Goal: Transaction & Acquisition: Purchase product/service

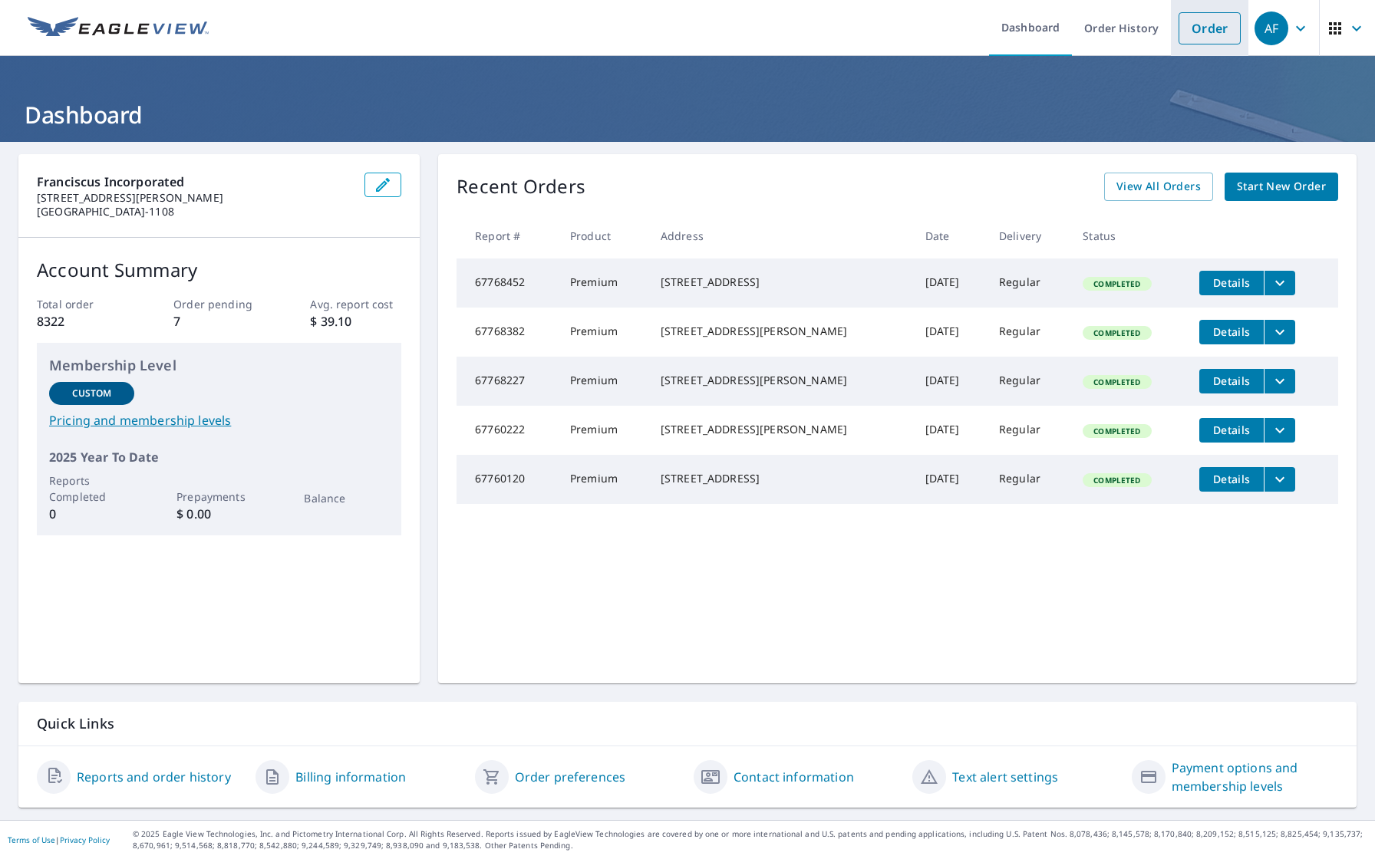
click at [1223, 31] on link "Order" at bounding box center [1210, 28] width 62 height 32
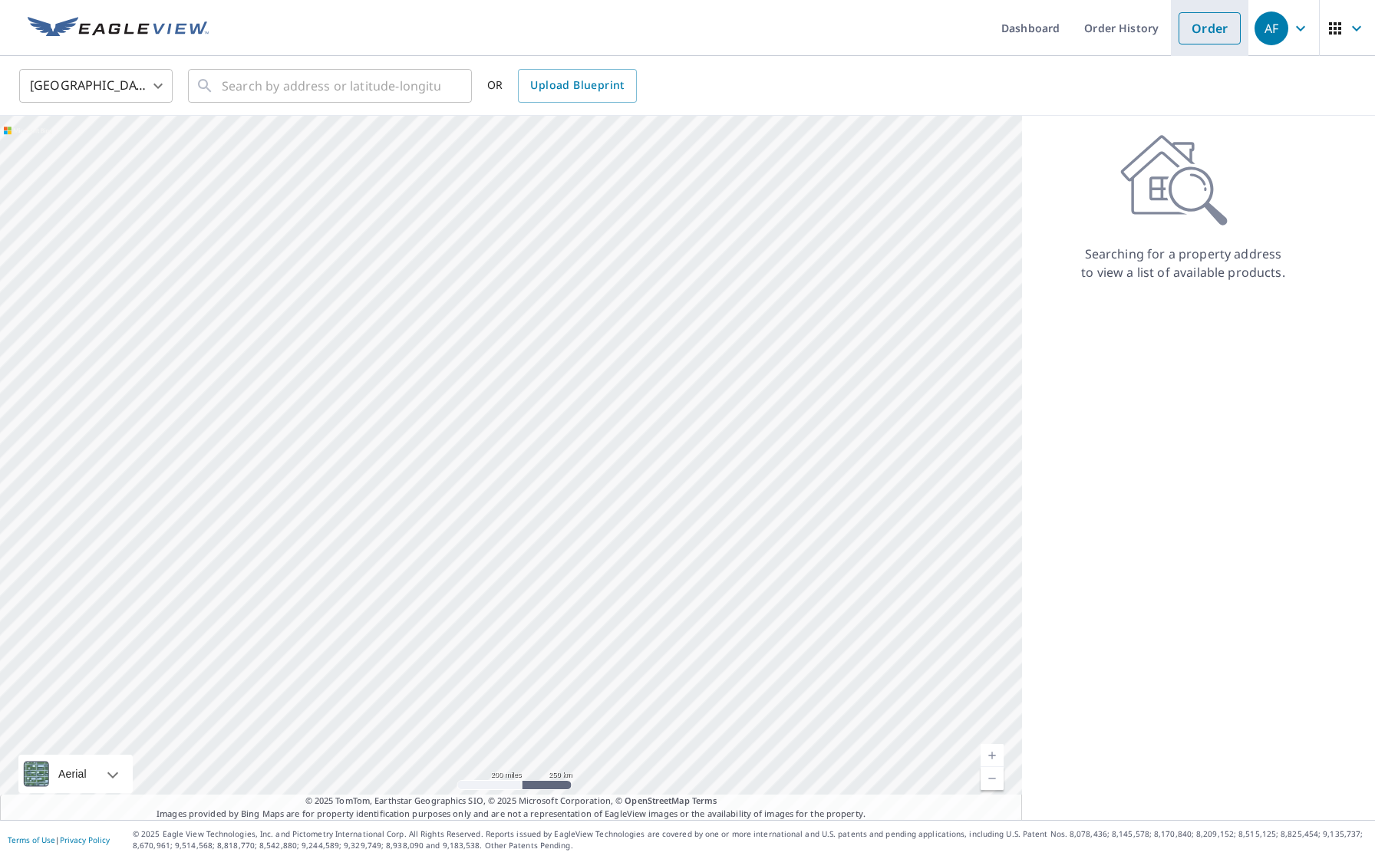
click at [1192, 15] on link "Order" at bounding box center [1210, 28] width 62 height 32
click at [288, 81] on input "text" at bounding box center [331, 85] width 219 height 43
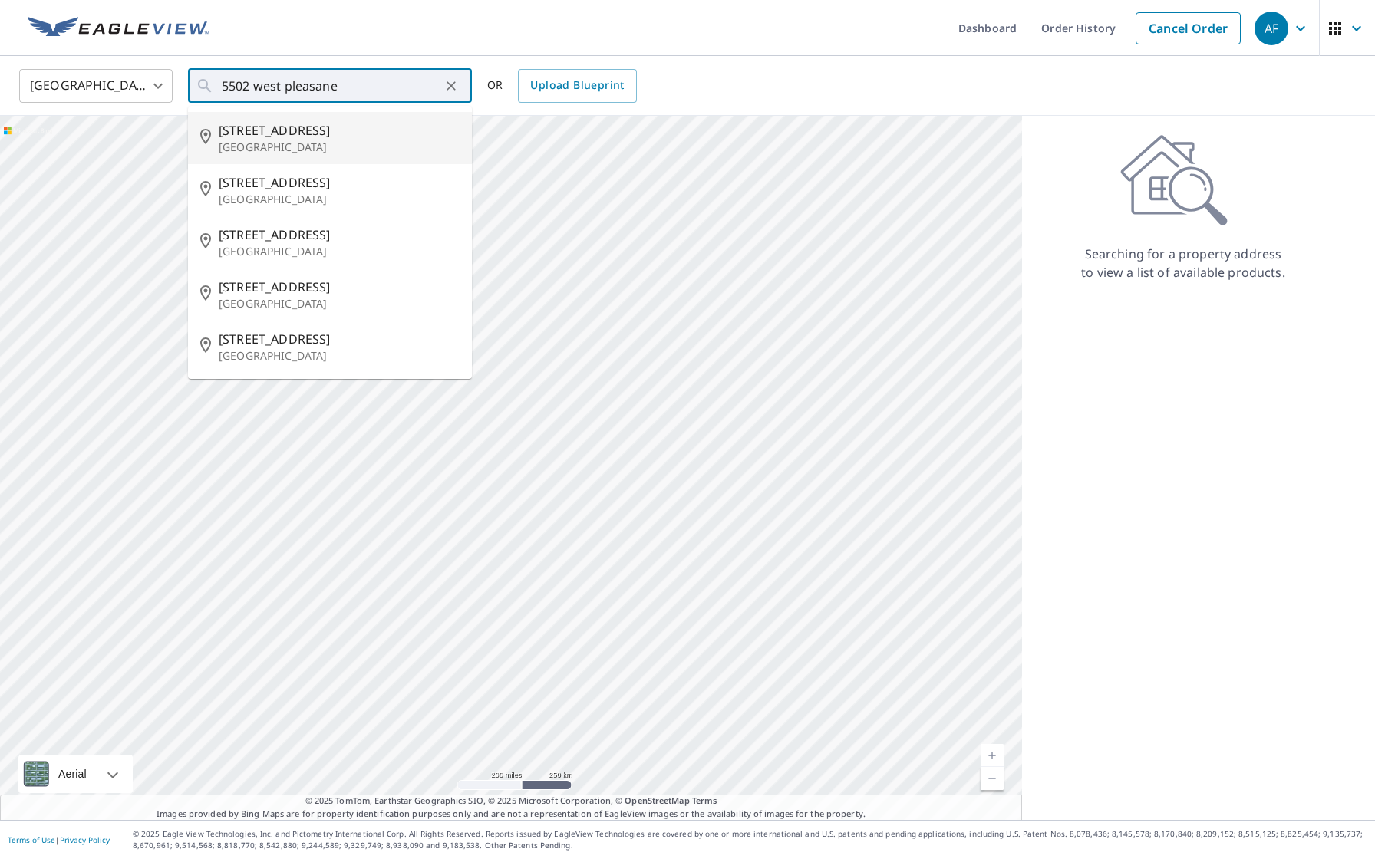
type input "[STREET_ADDRESS]"
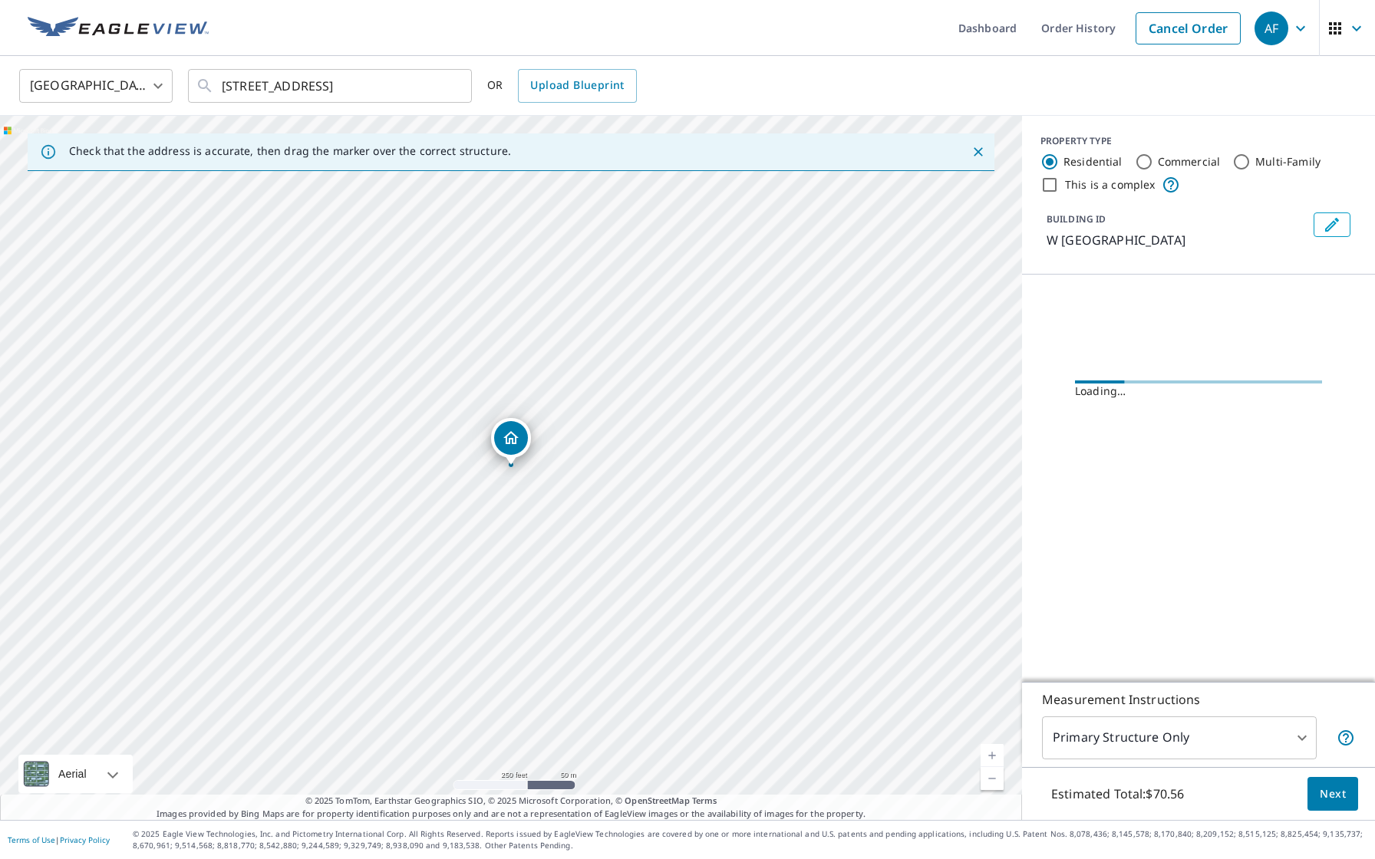
click at [279, 63] on div "[GEOGRAPHIC_DATA] [GEOGRAPHIC_DATA] ​ [STREET_ADDRESS] ​ OR Upload Blueprint" at bounding box center [687, 86] width 1375 height 60
click at [430, 92] on input "[STREET_ADDRESS]" at bounding box center [331, 85] width 219 height 43
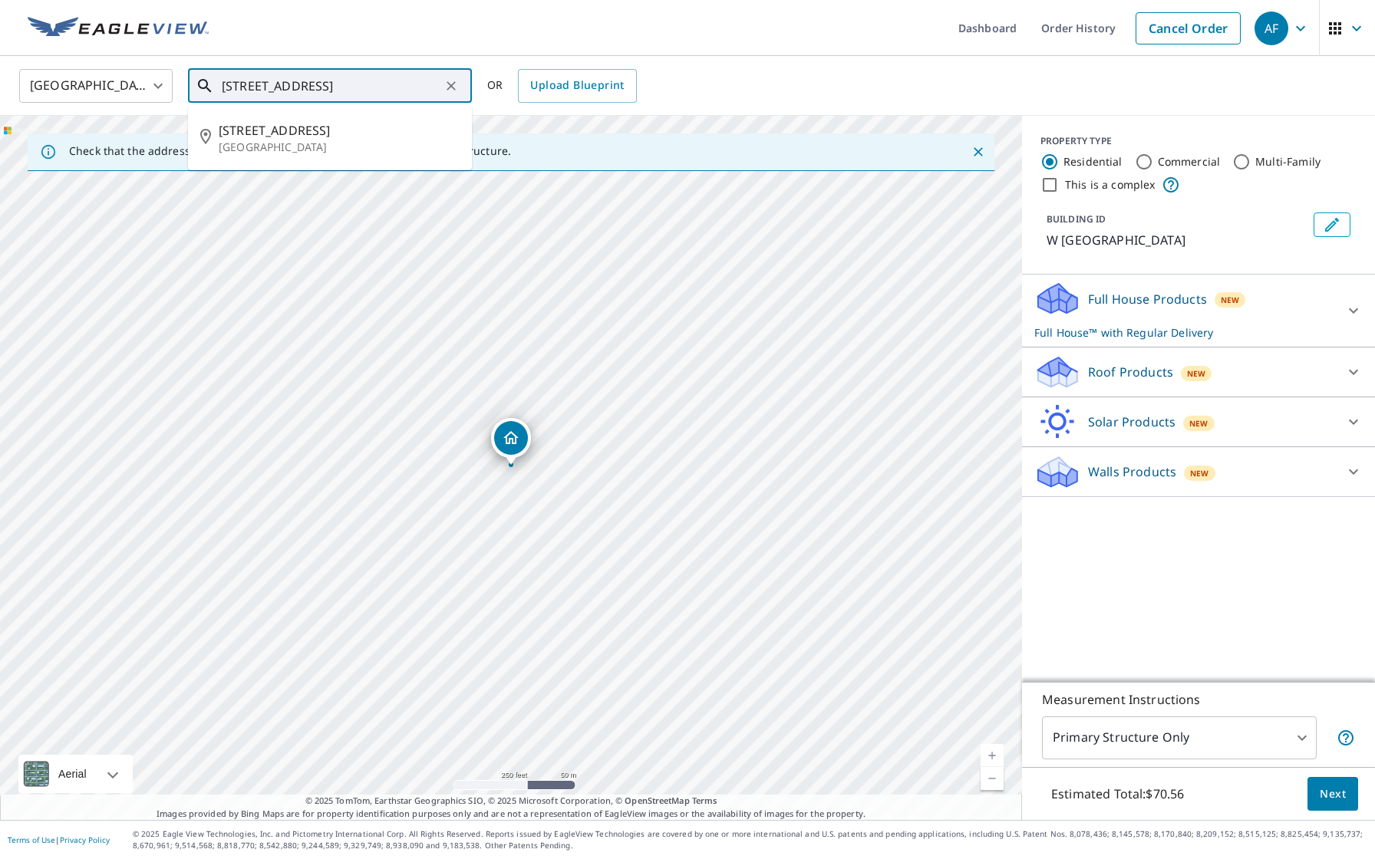
click at [447, 92] on icon "Clear" at bounding box center [450, 85] width 15 height 15
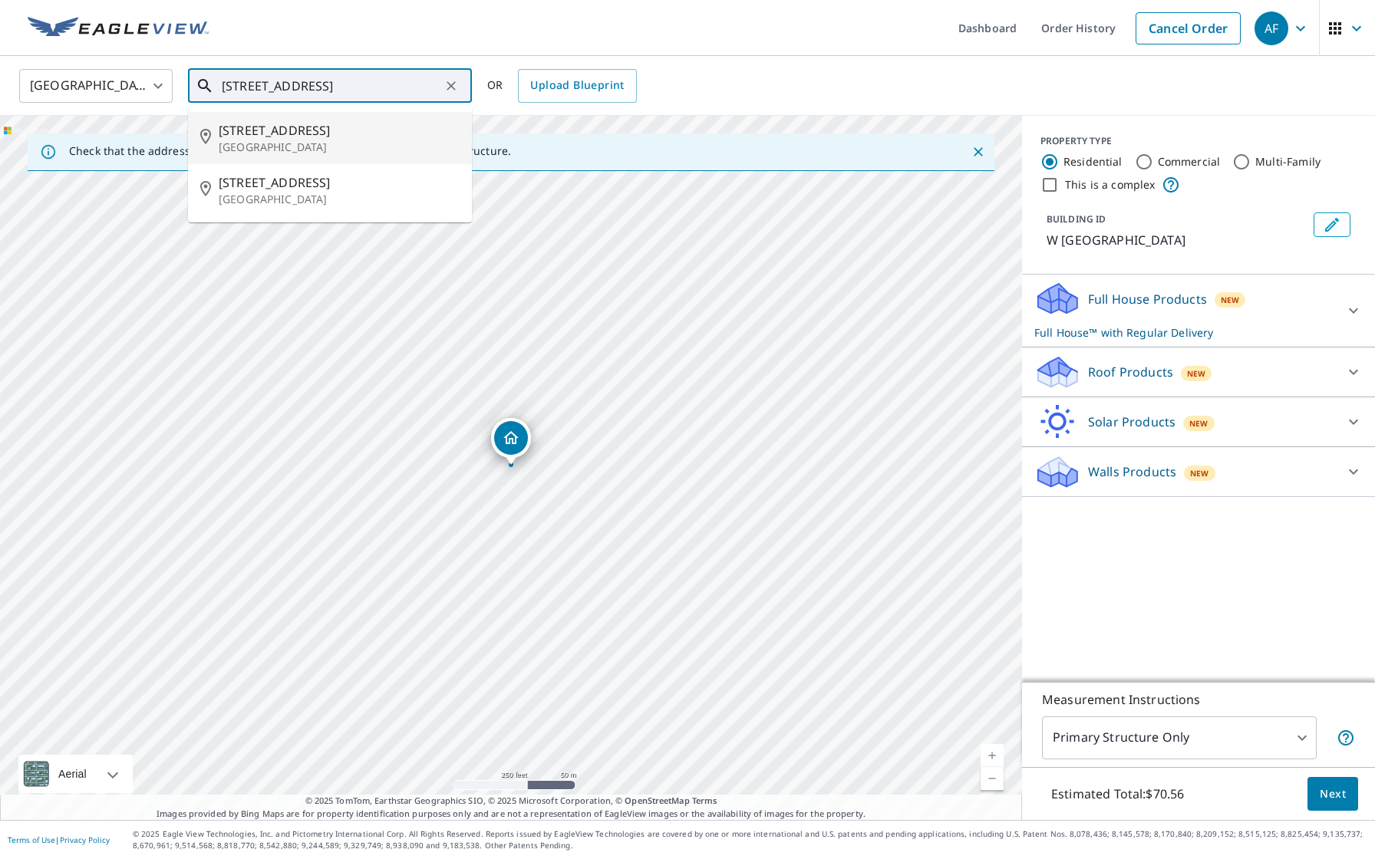
click at [351, 142] on p "[GEOGRAPHIC_DATA]" at bounding box center [339, 147] width 241 height 15
type input "[STREET_ADDRESS]"
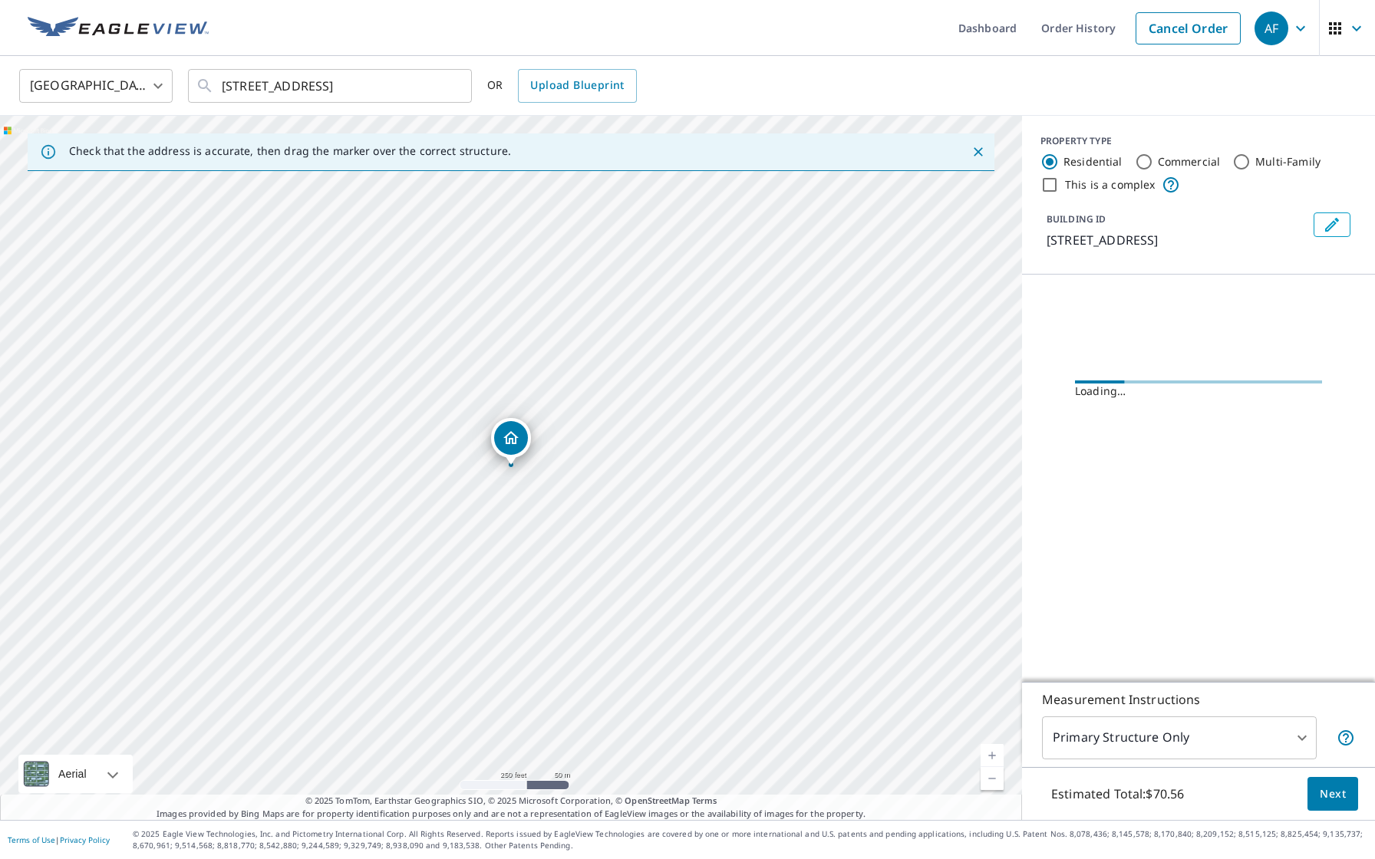
click at [994, 757] on link "Current Level 17, Zoom In" at bounding box center [992, 755] width 23 height 23
click at [994, 757] on link "Current Level 18, Zoom In" at bounding box center [992, 755] width 23 height 23
click at [994, 757] on link "Current Level 20, Zoom In Disabled" at bounding box center [992, 755] width 23 height 23
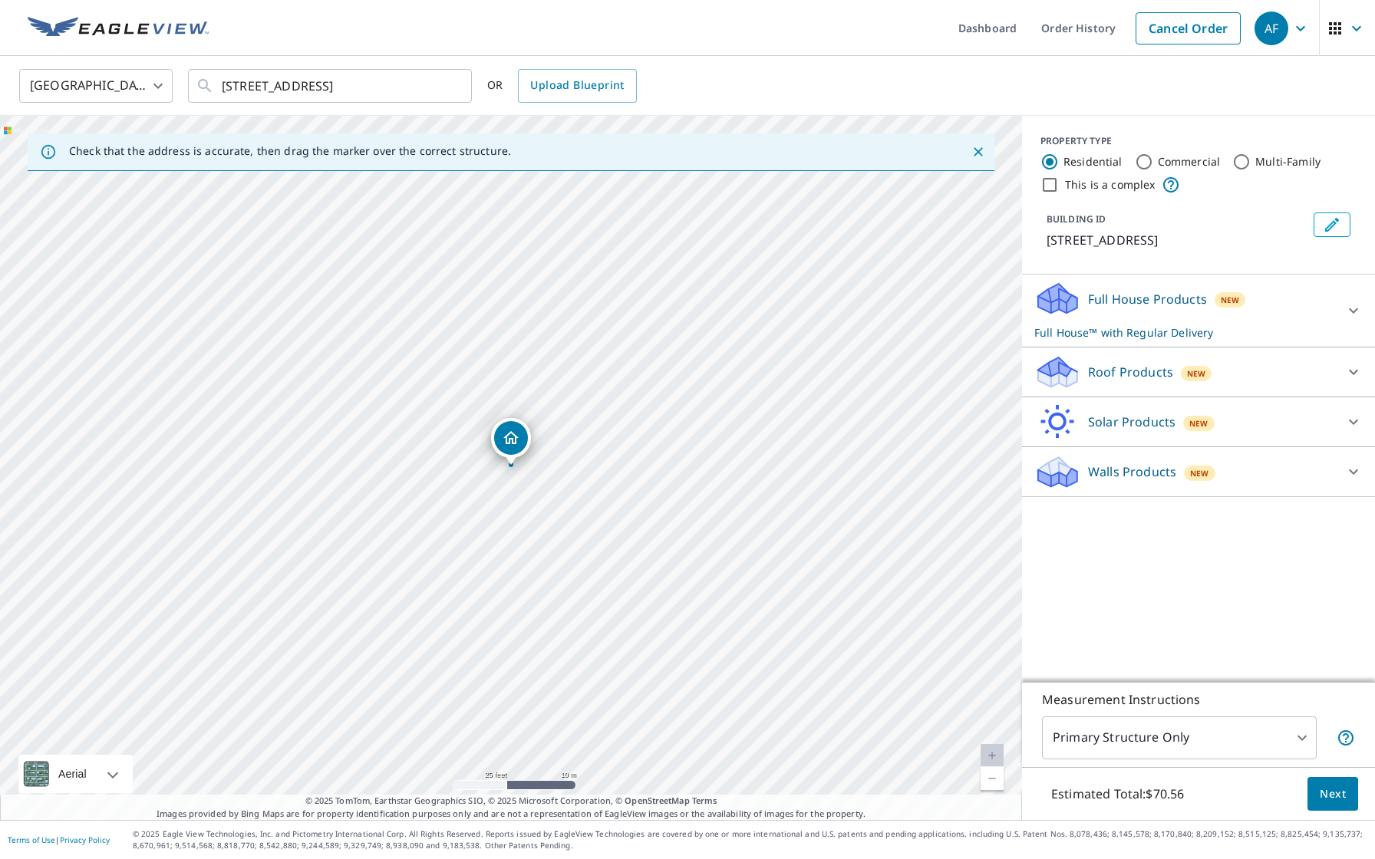
click at [994, 757] on link "Current Level 20, Zoom In Disabled" at bounding box center [992, 755] width 23 height 23
click at [1136, 378] on div "Roof Products New" at bounding box center [1184, 372] width 301 height 36
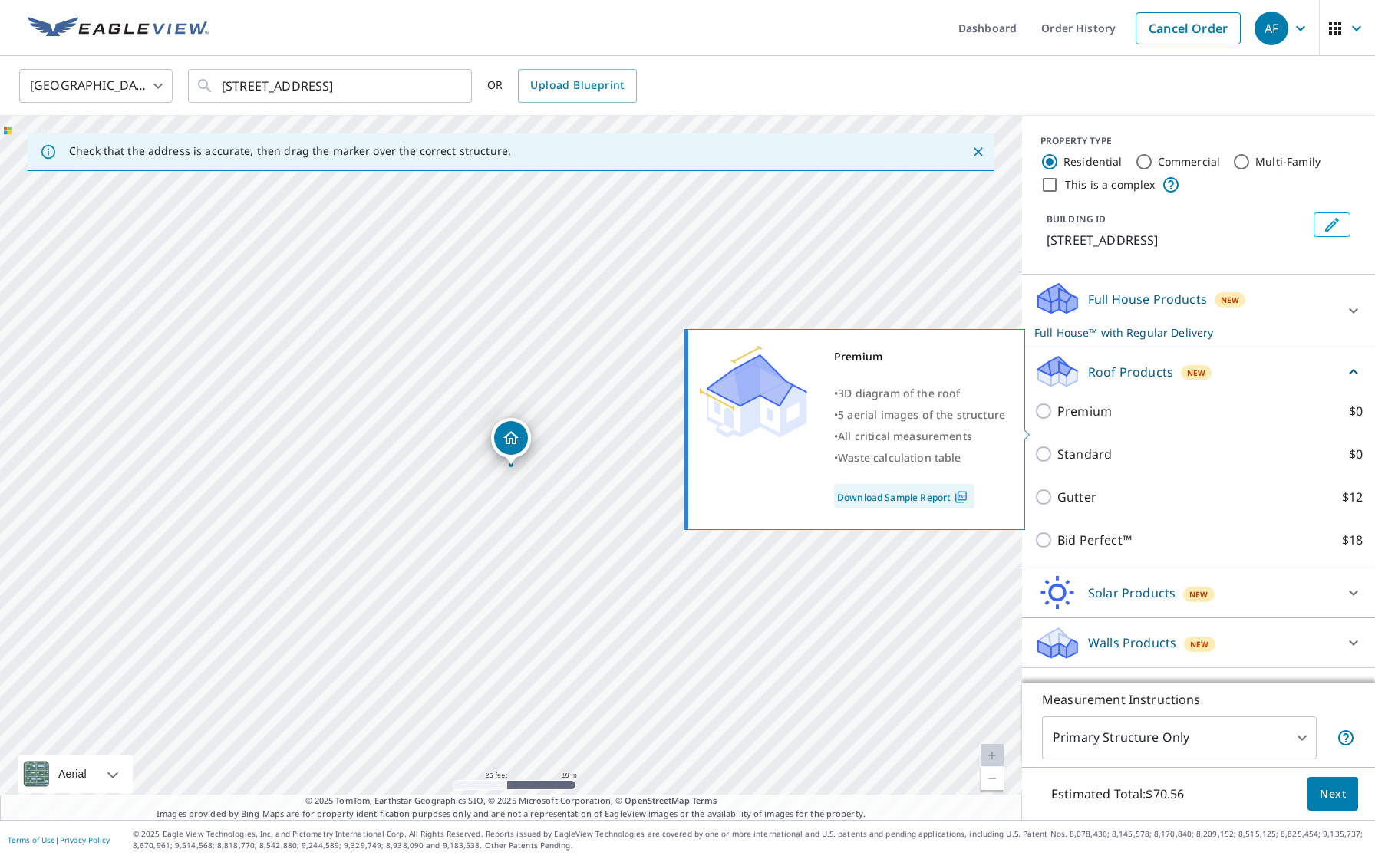
click at [1069, 420] on p "Premium" at bounding box center [1084, 411] width 54 height 18
click at [1057, 420] on input "Premium $0" at bounding box center [1045, 411] width 23 height 18
checkbox input "true"
checkbox input "false"
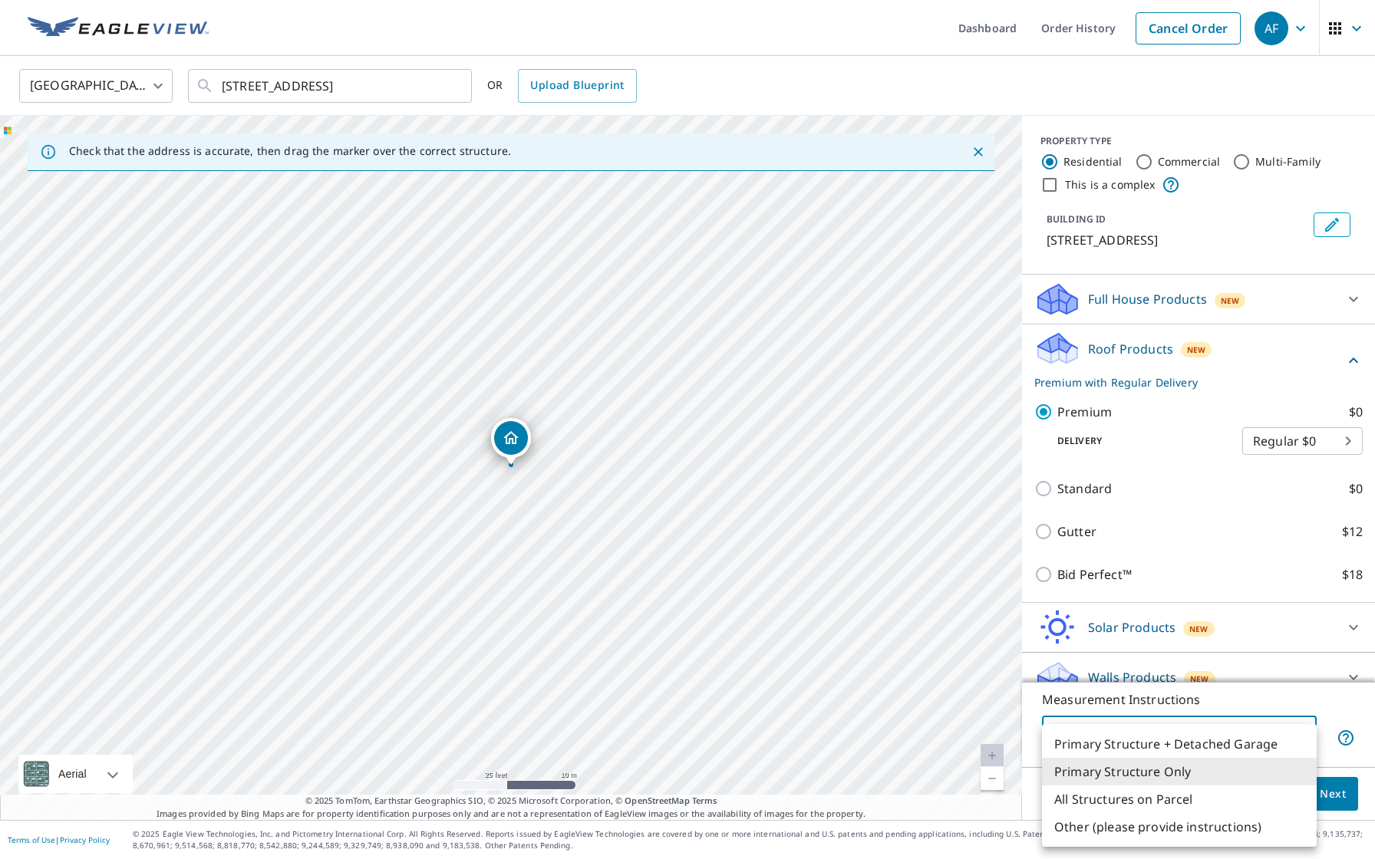
click at [1241, 740] on body "AF AF Dashboard Order History Cancel Order AF [GEOGRAPHIC_DATA] [GEOGRAPHIC_DAT…" at bounding box center [687, 429] width 1375 height 859
click at [1189, 752] on li "Primary Structure + Detached Garage" at bounding box center [1179, 744] width 275 height 28
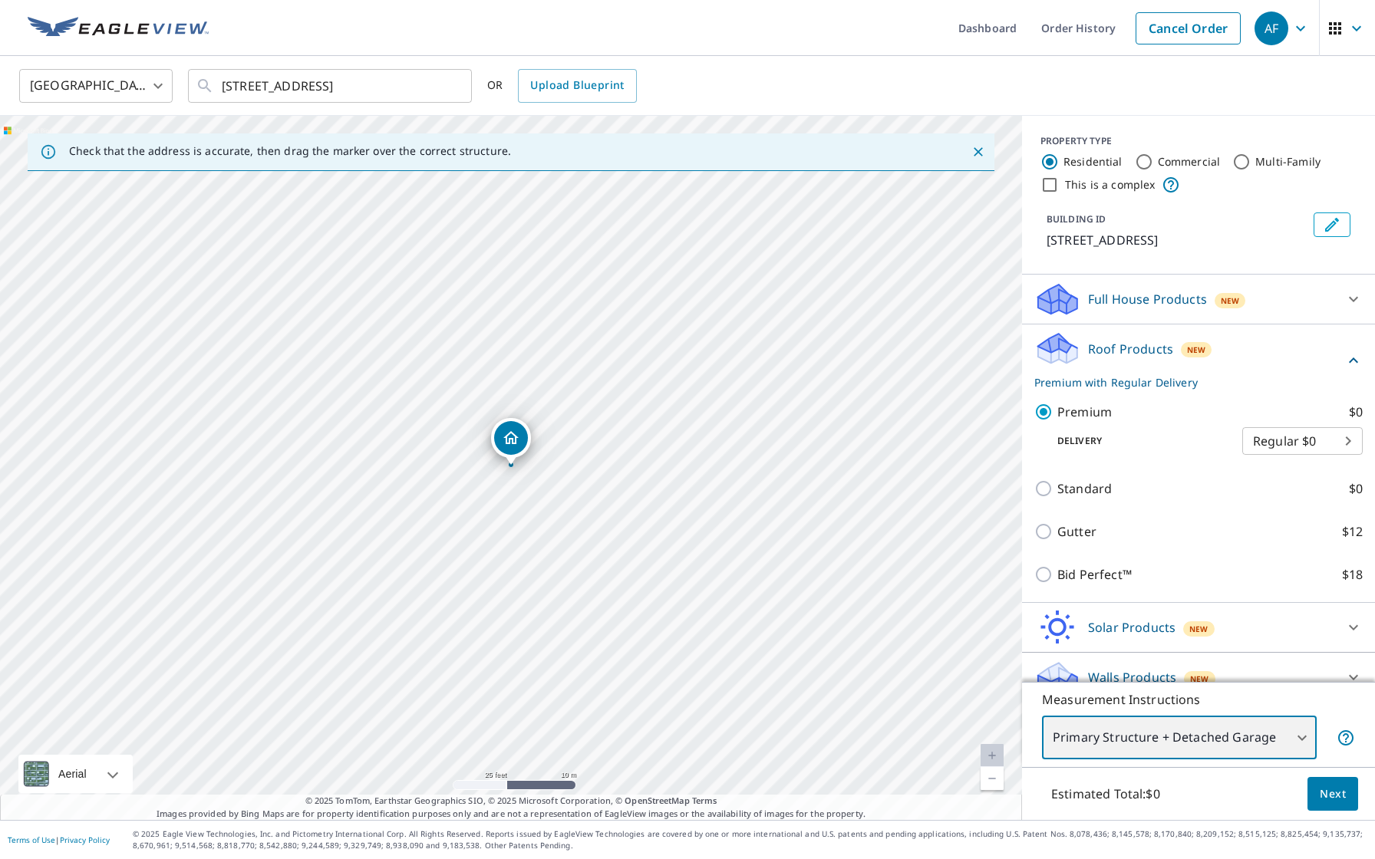
type input "1"
click at [1324, 794] on span "Next" at bounding box center [1333, 794] width 26 height 19
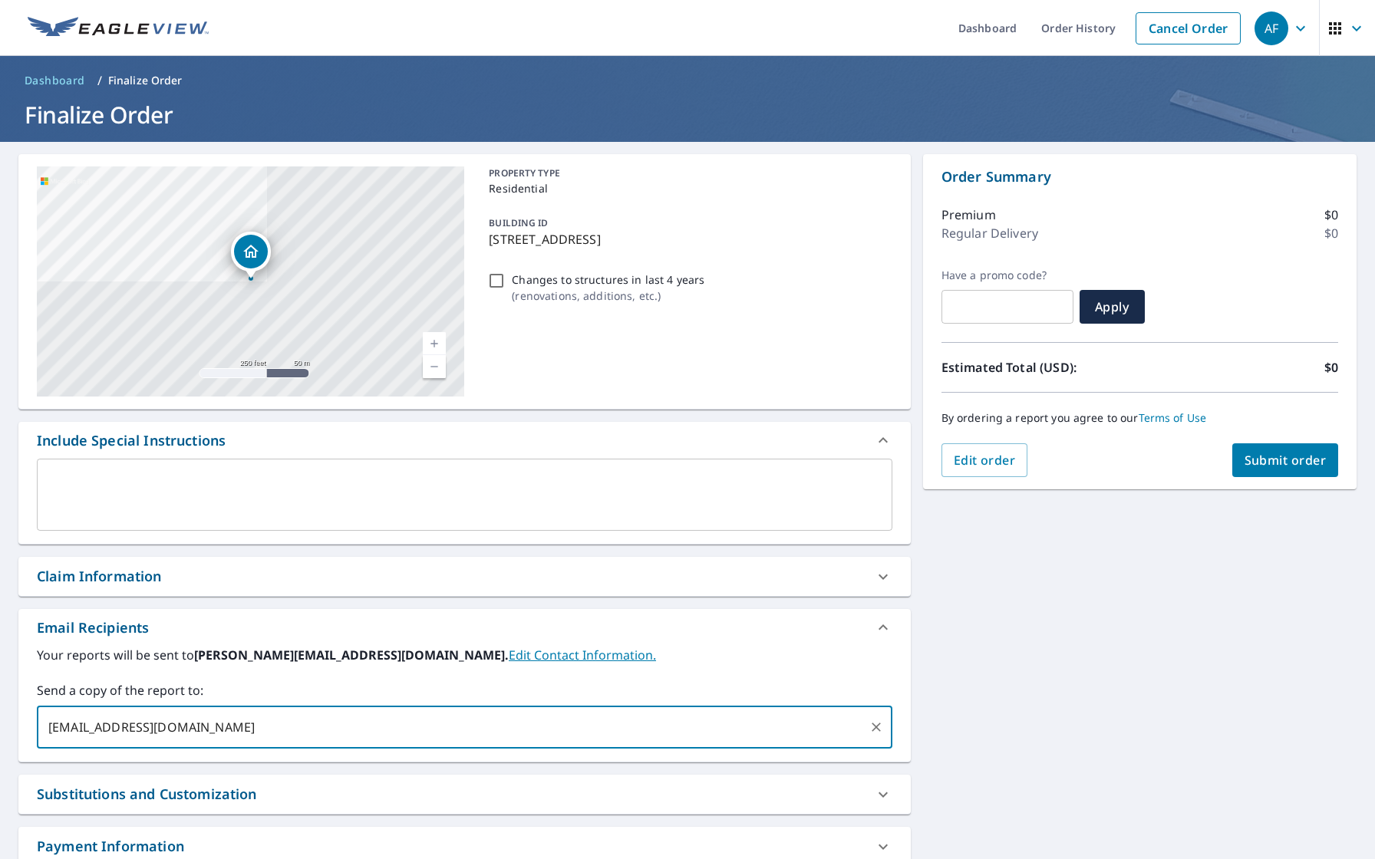
type input "[EMAIL_ADDRESS][DOMAIN_NAME]"
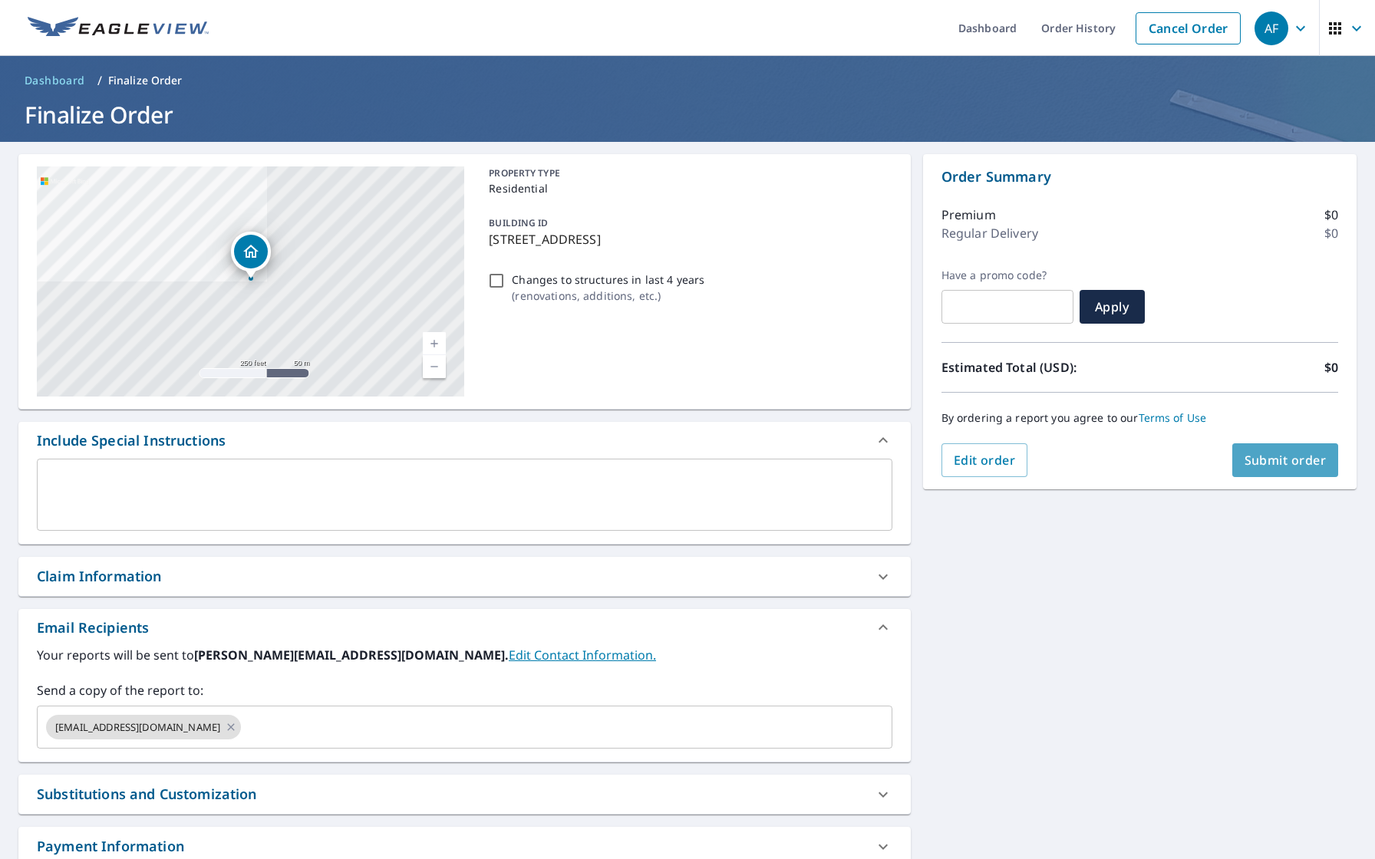
click at [1297, 457] on span "Submit order" at bounding box center [1286, 460] width 82 height 17
checkbox input "true"
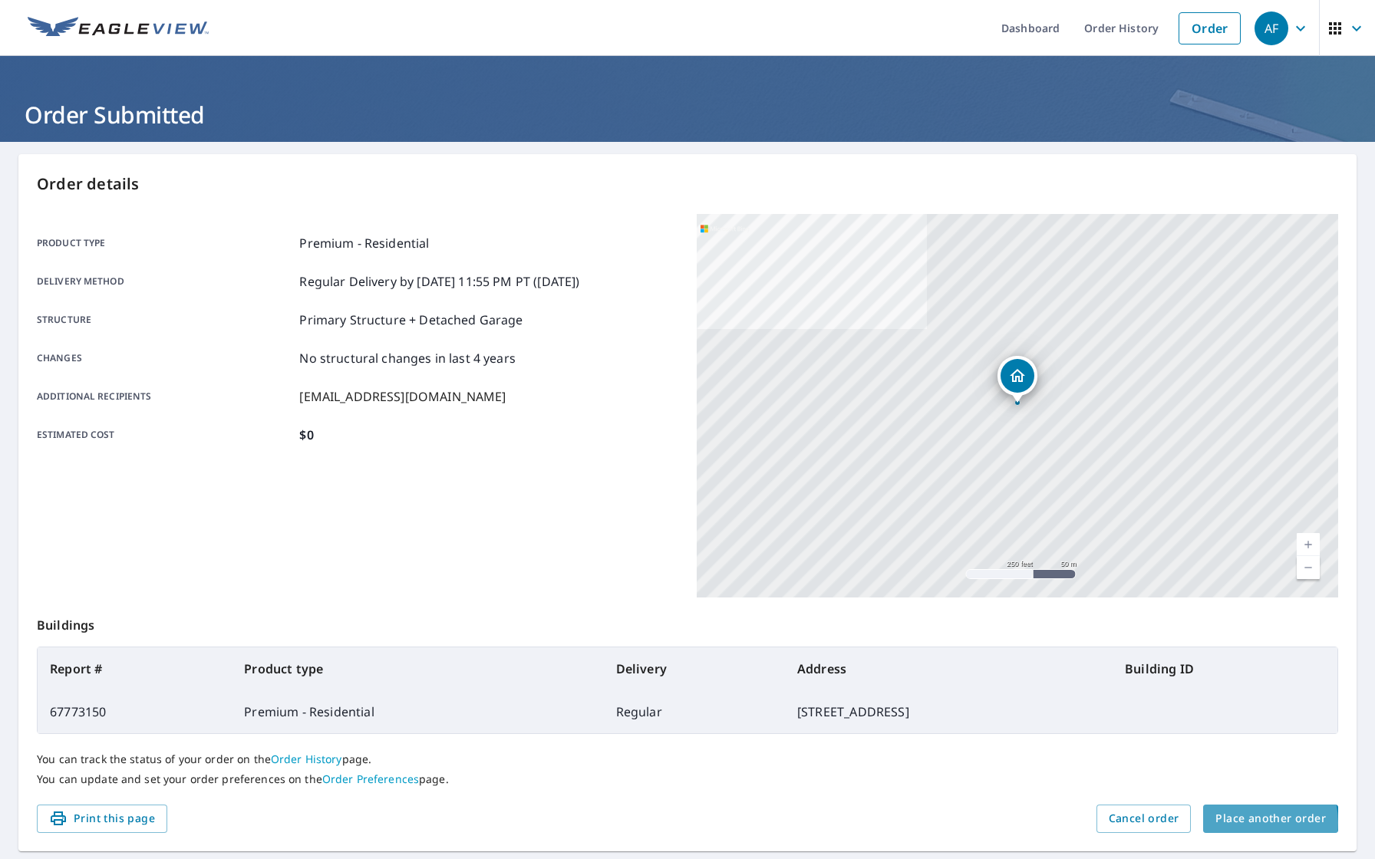
click at [1248, 823] on span "Place another order" at bounding box center [1270, 818] width 110 height 19
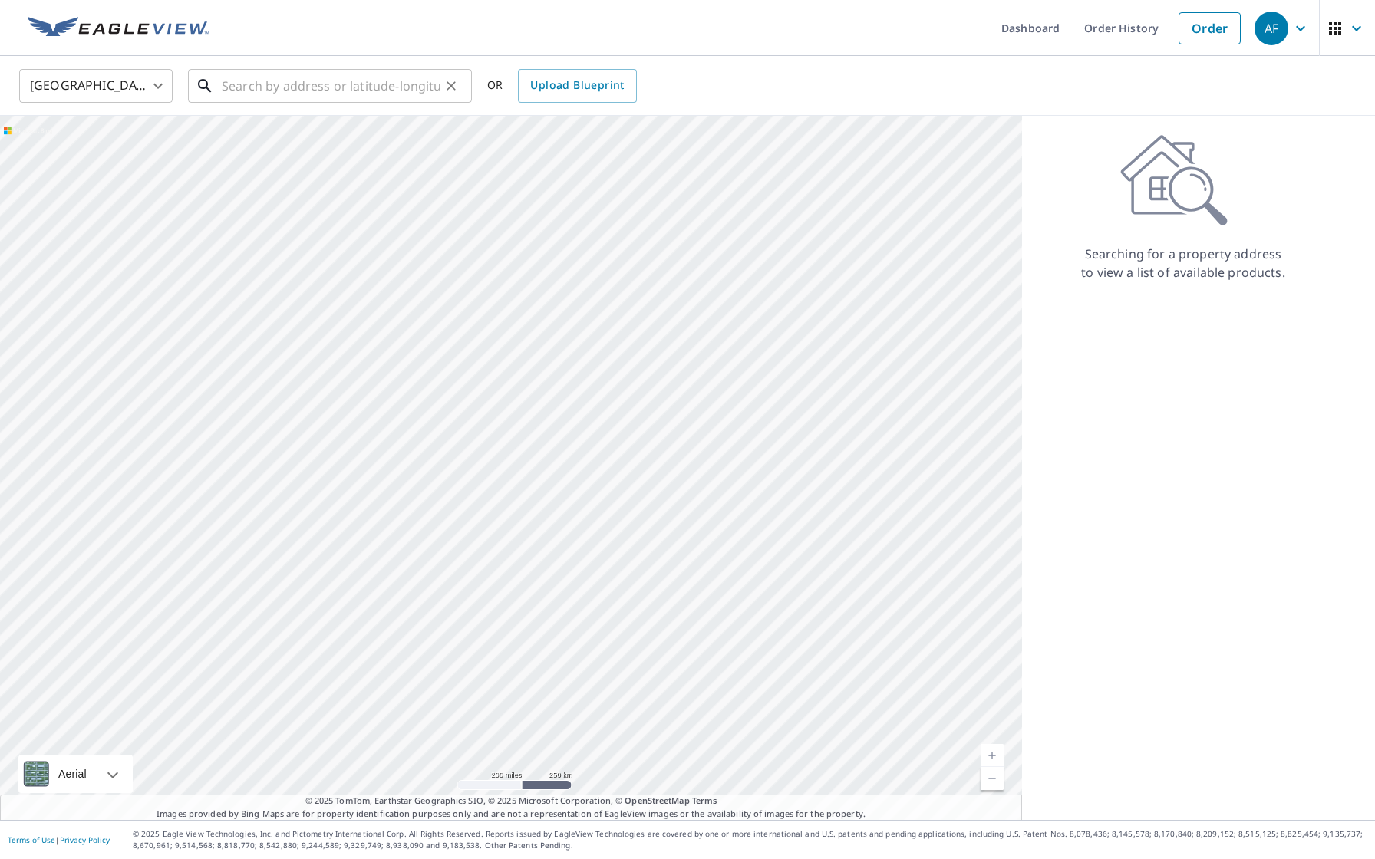
click at [318, 96] on input "text" at bounding box center [331, 85] width 219 height 43
click at [249, 89] on input "text" at bounding box center [331, 85] width 219 height 43
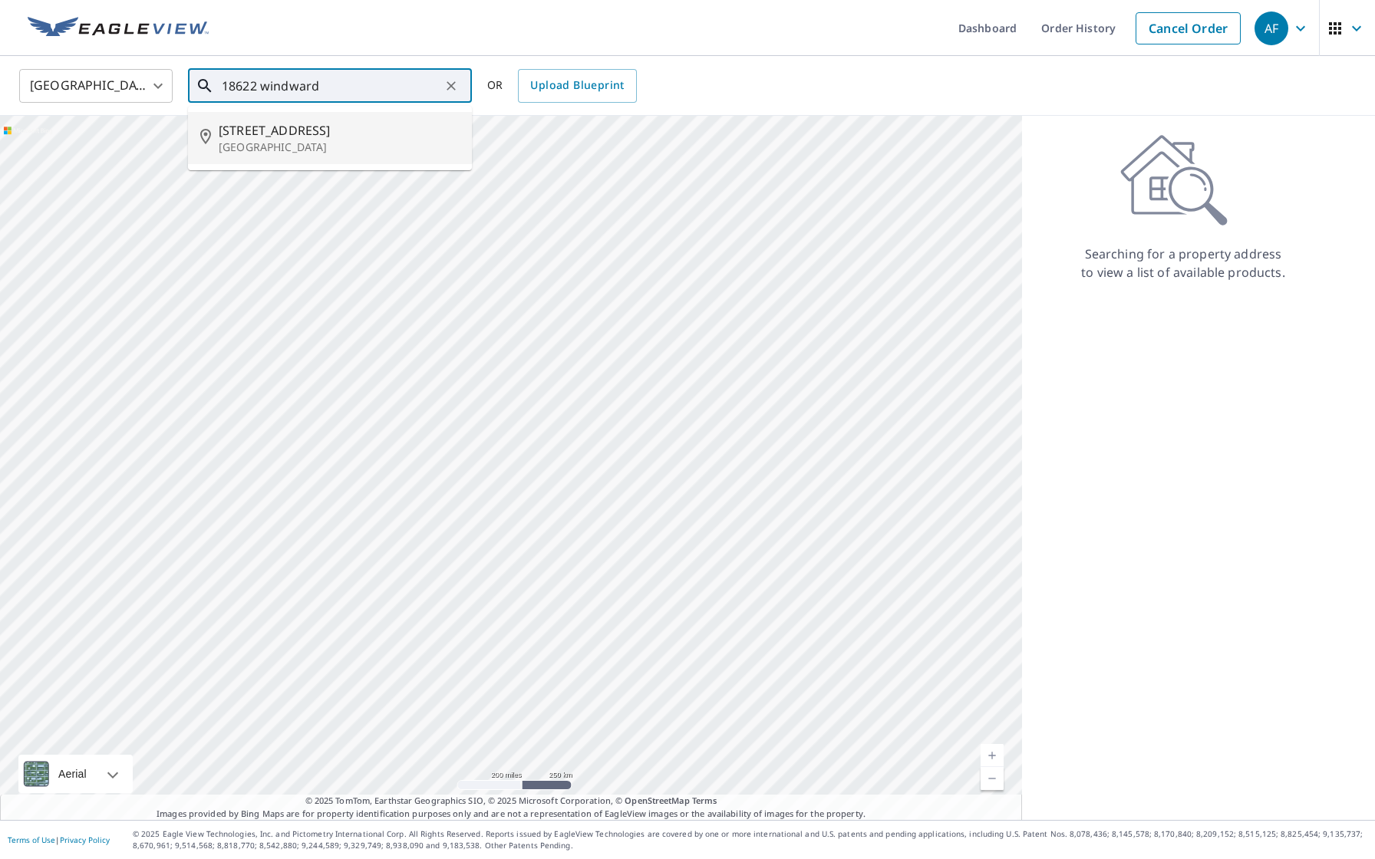
click at [229, 140] on p "[GEOGRAPHIC_DATA]" at bounding box center [339, 147] width 241 height 15
type input "[STREET_ADDRESS]"
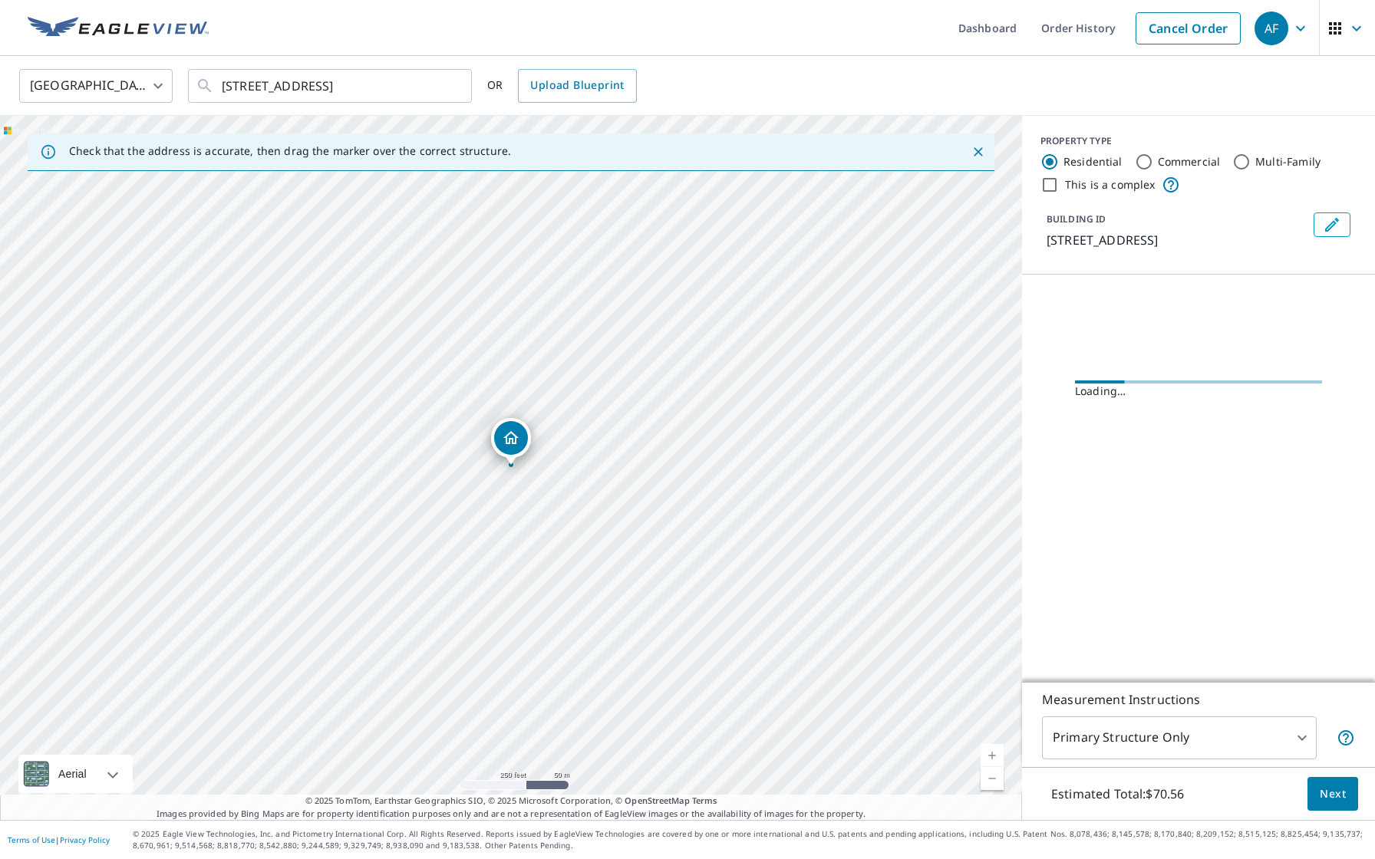
click at [997, 761] on link "Current Level 17, Zoom In" at bounding box center [992, 755] width 23 height 23
click at [997, 761] on link "Current Level 19, Zoom In" at bounding box center [992, 755] width 23 height 23
click at [997, 761] on link "Current Level 20, Zoom In Disabled" at bounding box center [992, 755] width 23 height 23
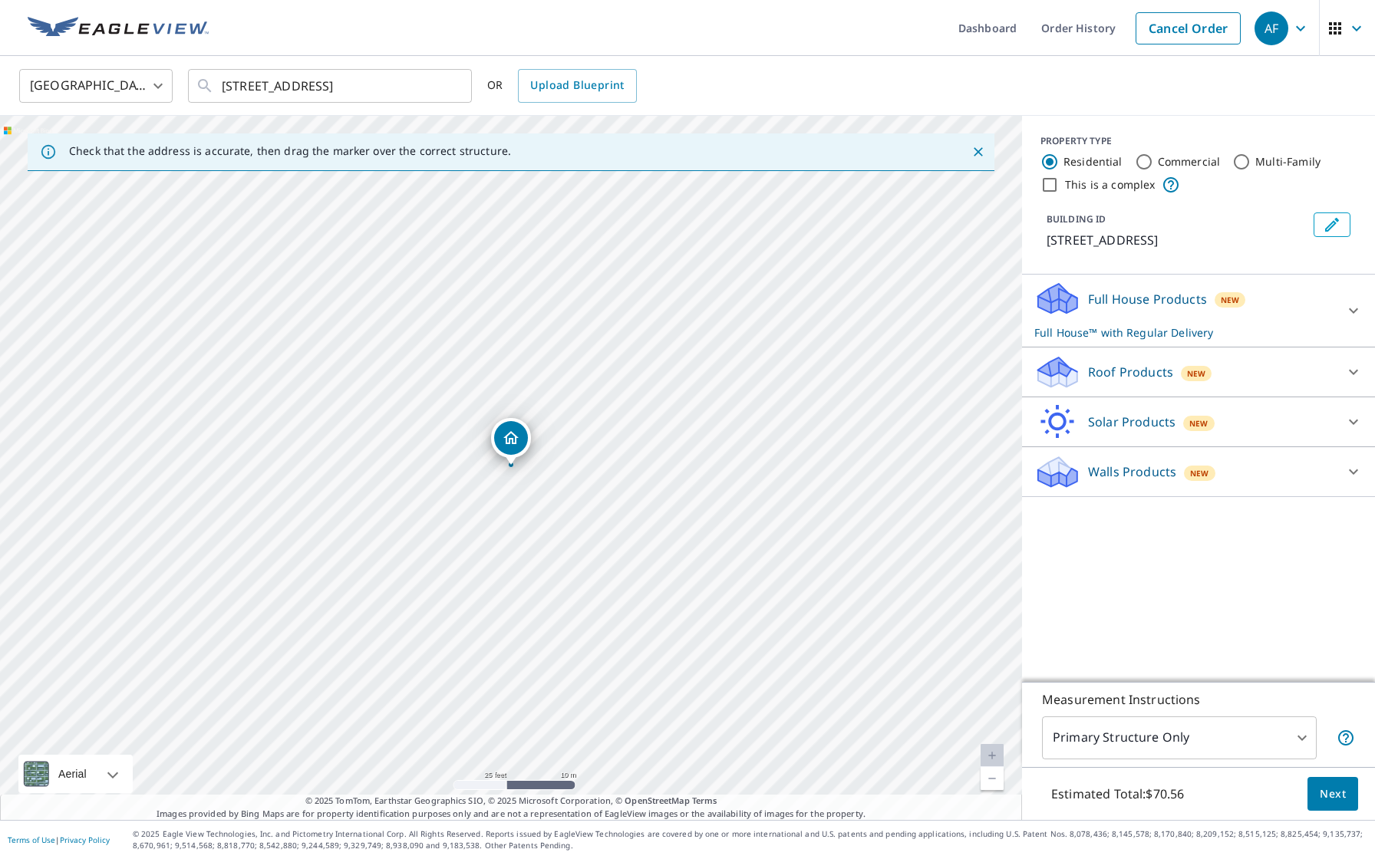
click at [1157, 381] on p "Roof Products" at bounding box center [1130, 372] width 85 height 18
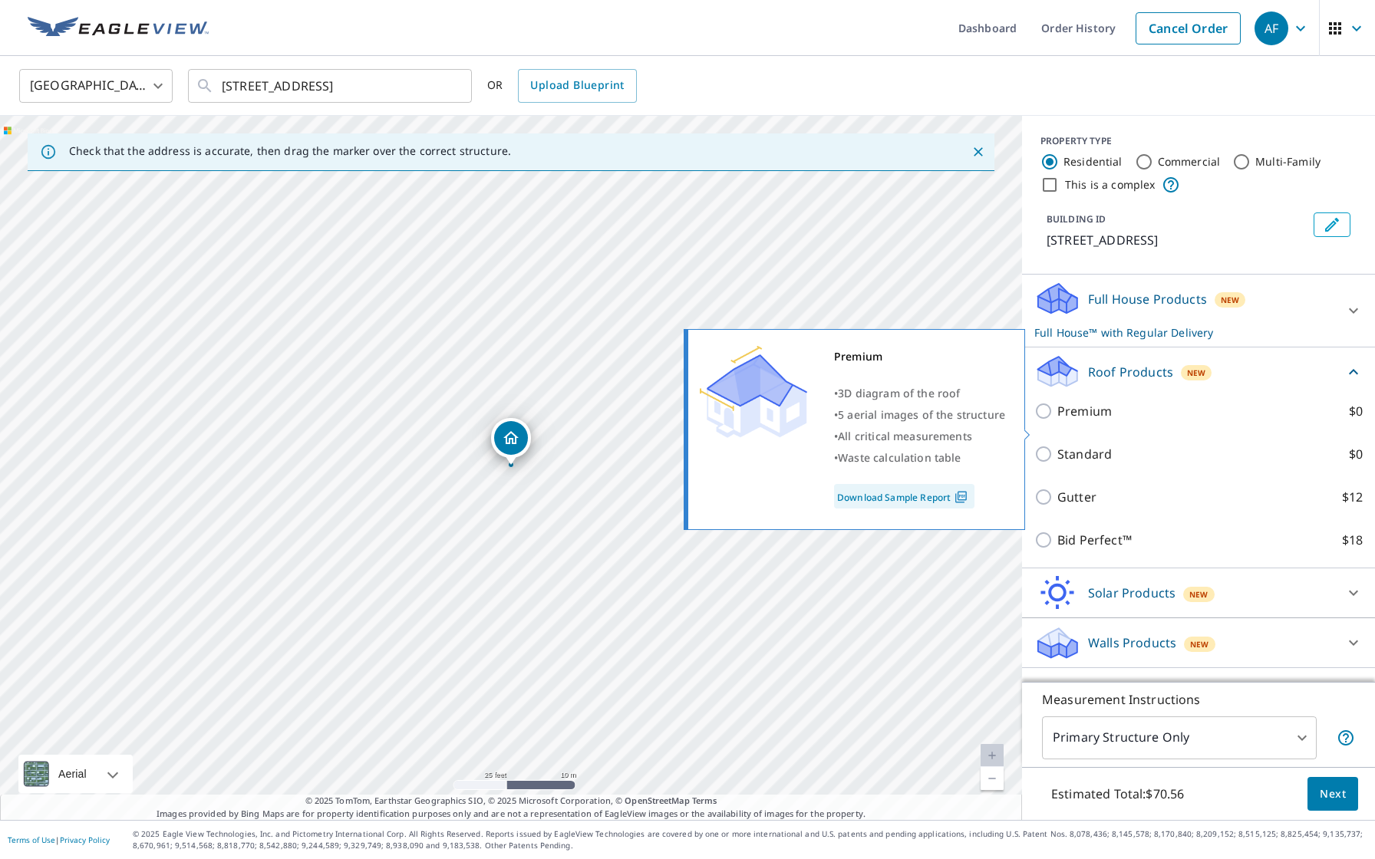
click at [1103, 420] on p "Premium" at bounding box center [1084, 411] width 54 height 18
click at [1057, 420] on input "Premium $0" at bounding box center [1045, 411] width 23 height 18
checkbox input "true"
checkbox input "false"
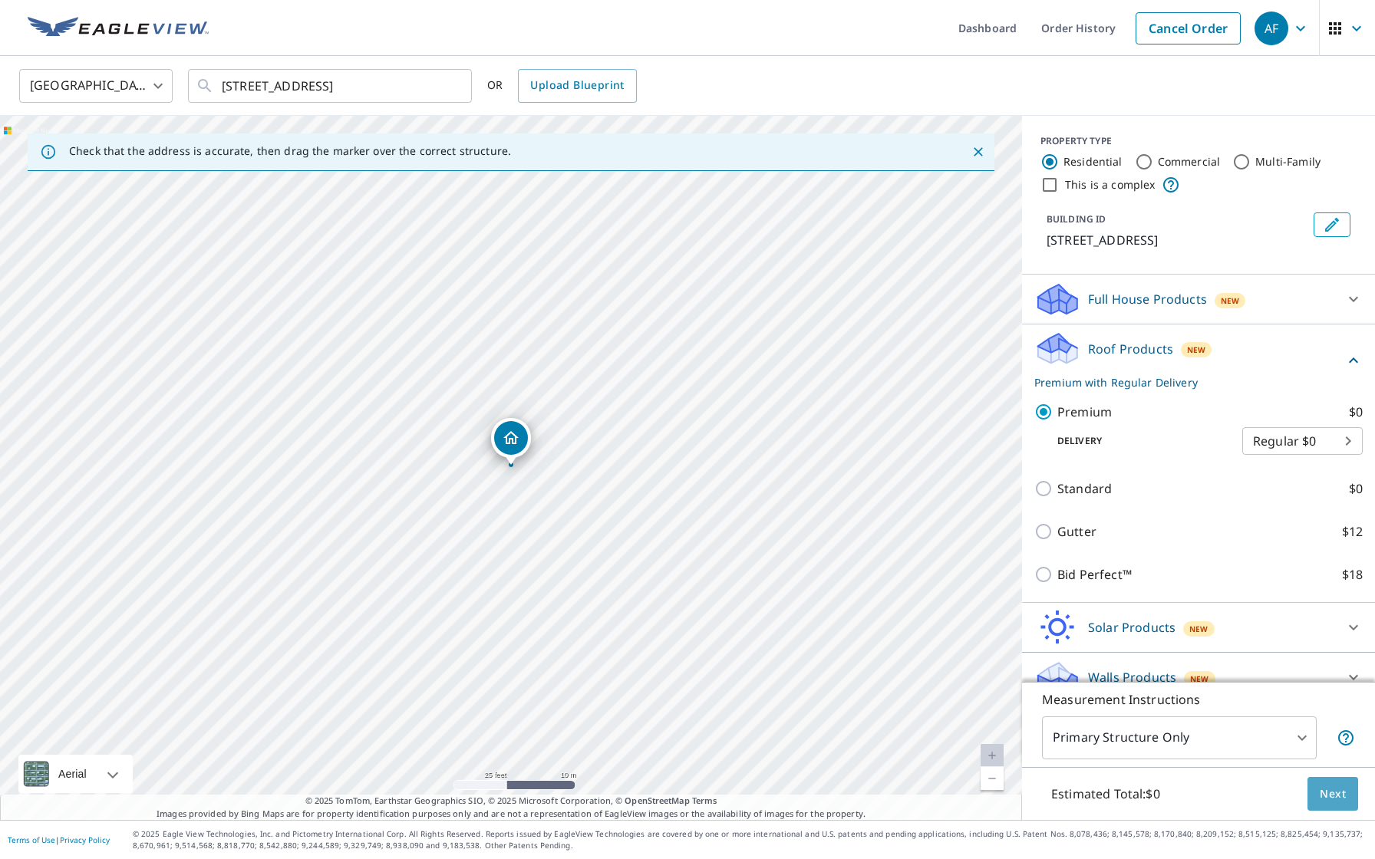
click at [1325, 807] on button "Next" at bounding box center [1332, 794] width 51 height 35
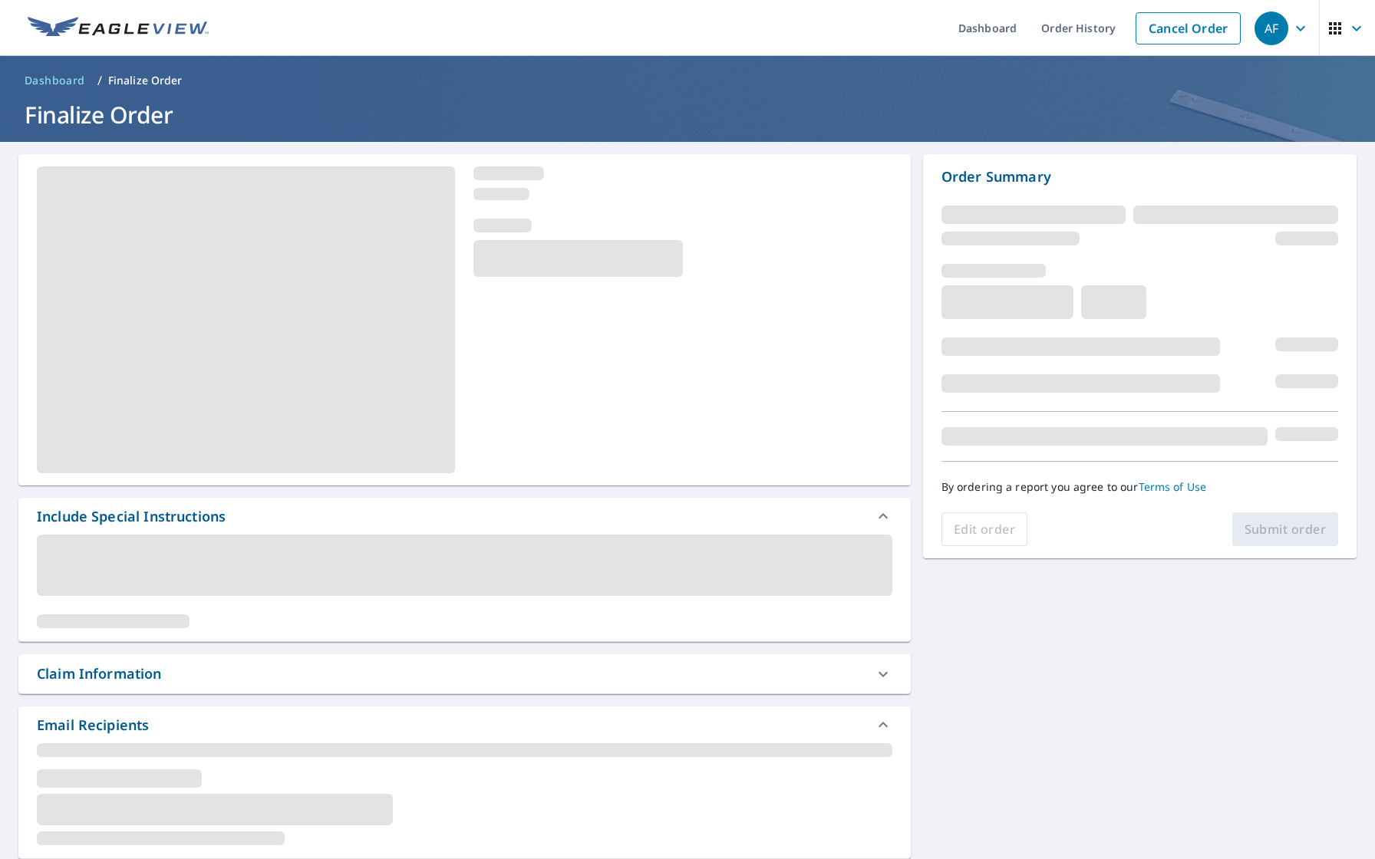
click at [1325, 807] on div "Include Special Instructions Claim Information Email Recipients Substitutions a…" at bounding box center [687, 779] width 1375 height 1274
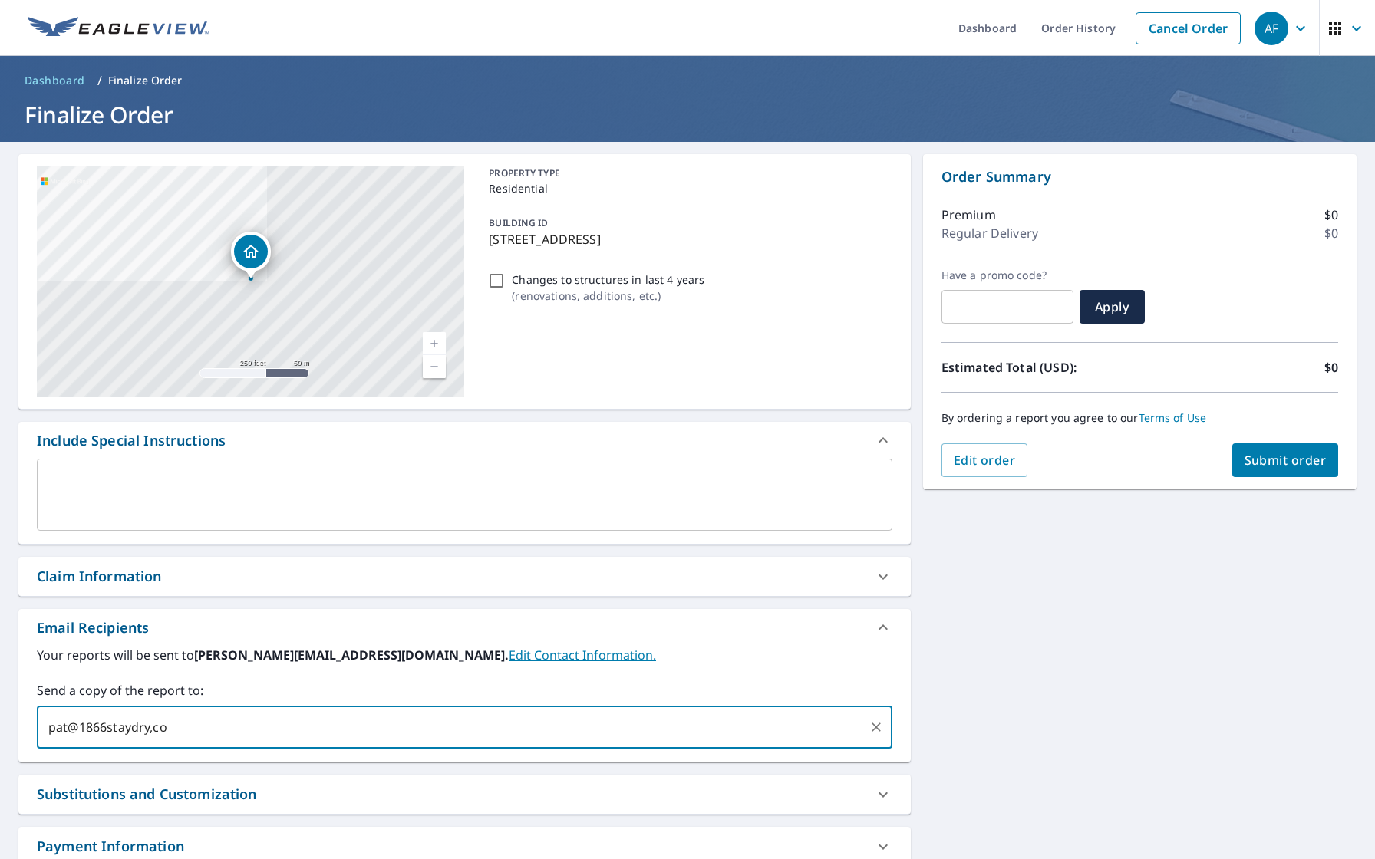
type input "pat@1866staydry,com"
checkbox input "true"
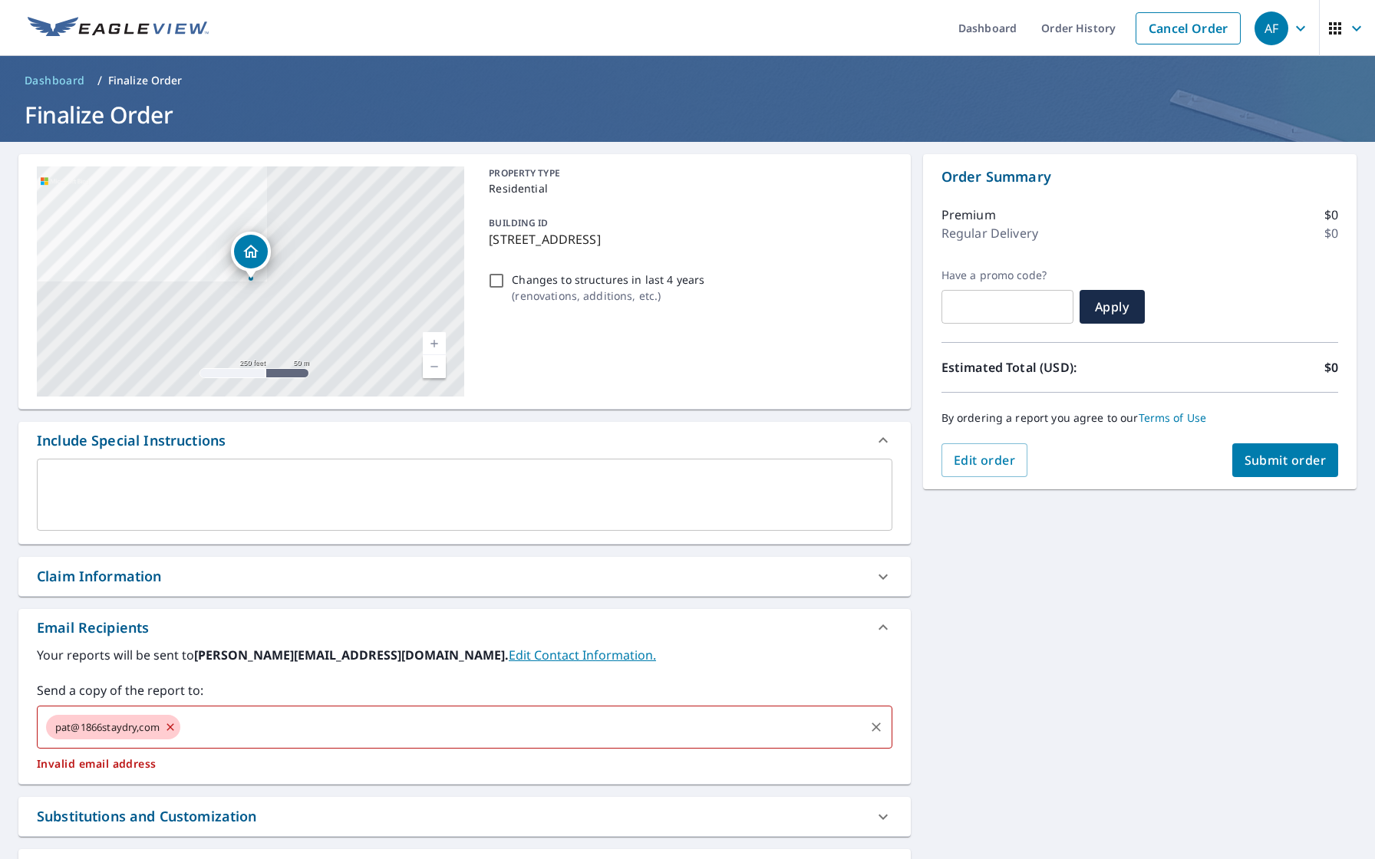
type input "]"
checkbox input "true"
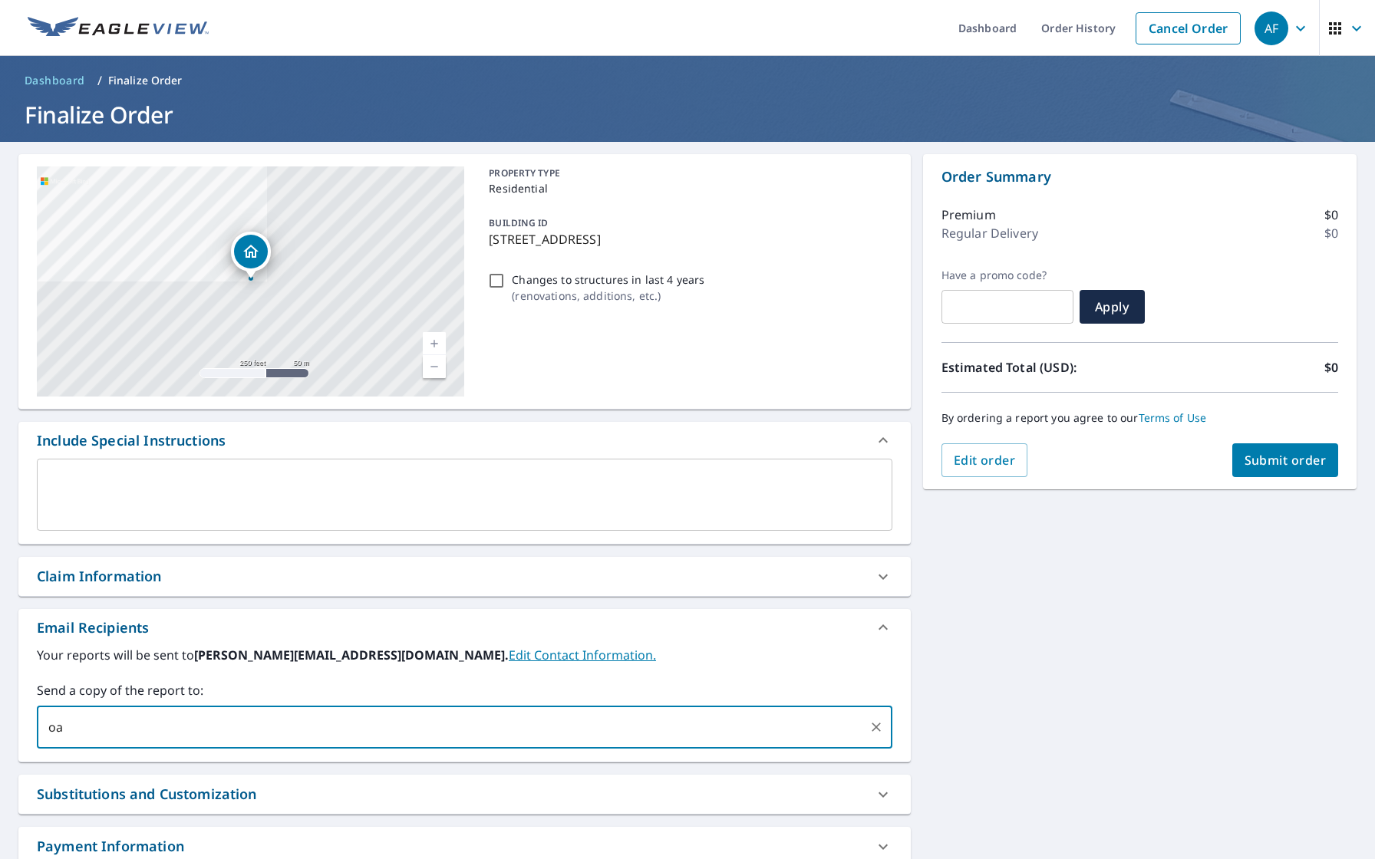
type input "o"
type input "[EMAIL_ADDRESS][DOMAIN_NAME]"
click at [1315, 450] on button "Submit order" at bounding box center [1285, 460] width 107 height 34
checkbox input "true"
